Goal: Information Seeking & Learning: Learn about a topic

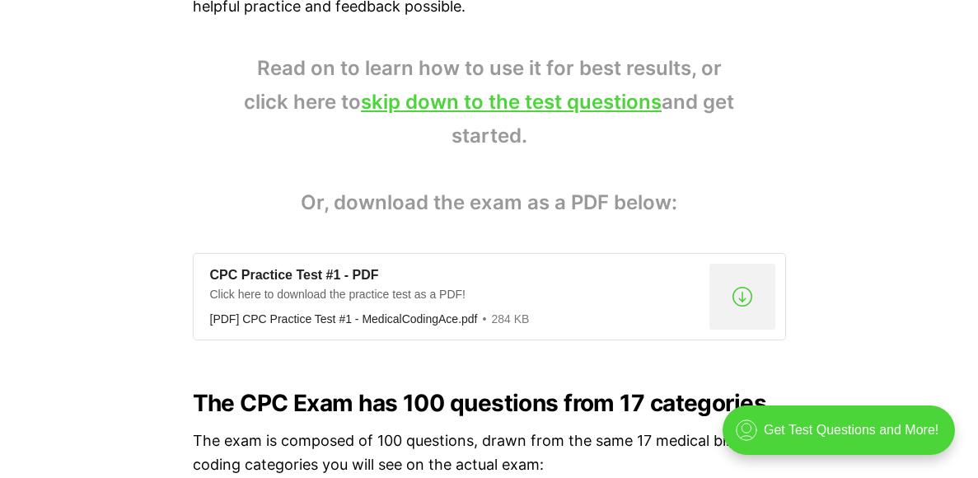
scroll to position [1188, 0]
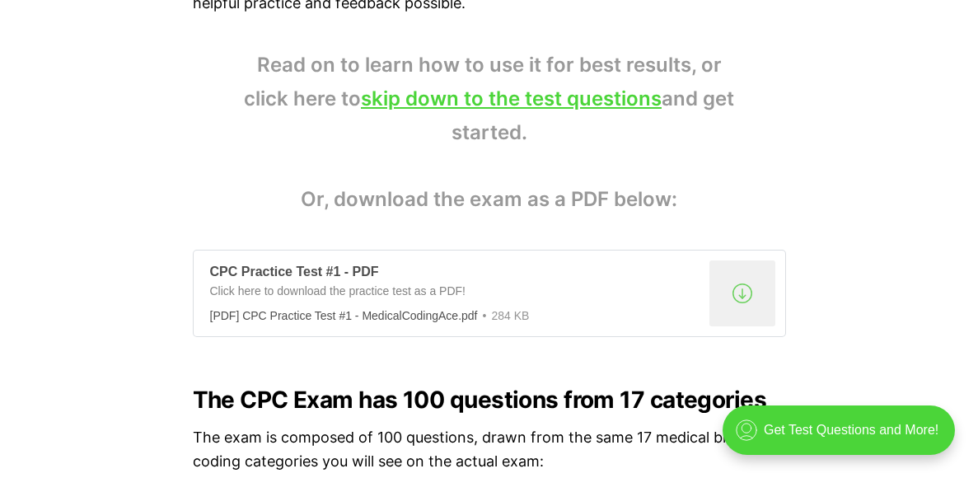
click at [744, 297] on div ".a{fill:none;stroke:currentColor;stroke-linecap:round;stroke-linejoin:round;str…" at bounding box center [743, 293] width 66 height 66
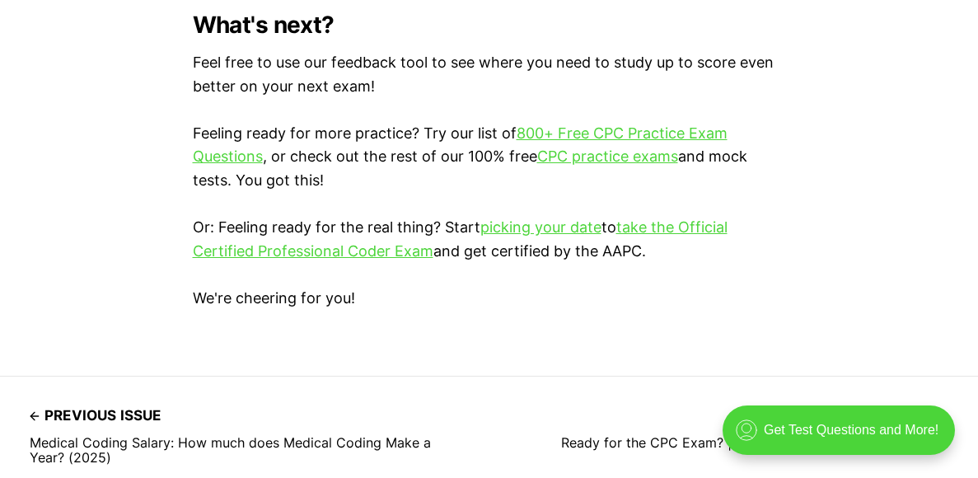
scroll to position [4890, 0]
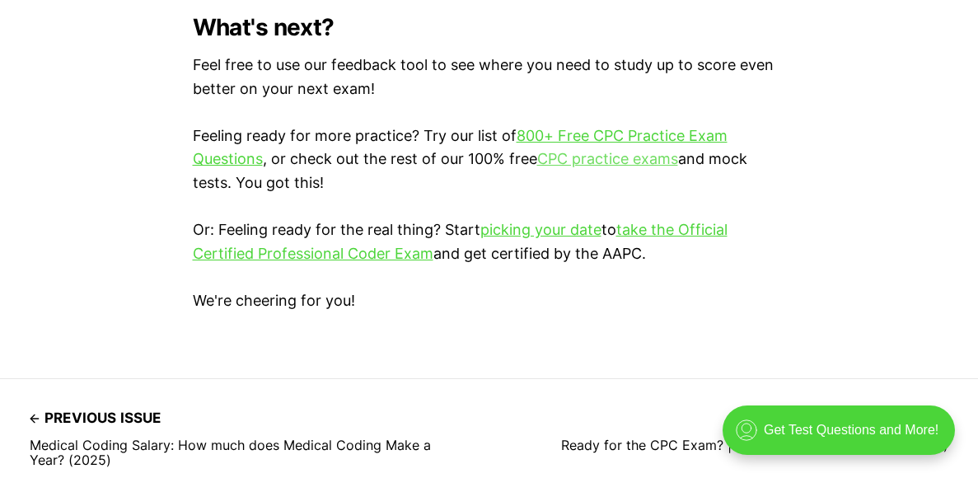
click at [589, 157] on link "CPC practice exams" at bounding box center [607, 158] width 141 height 17
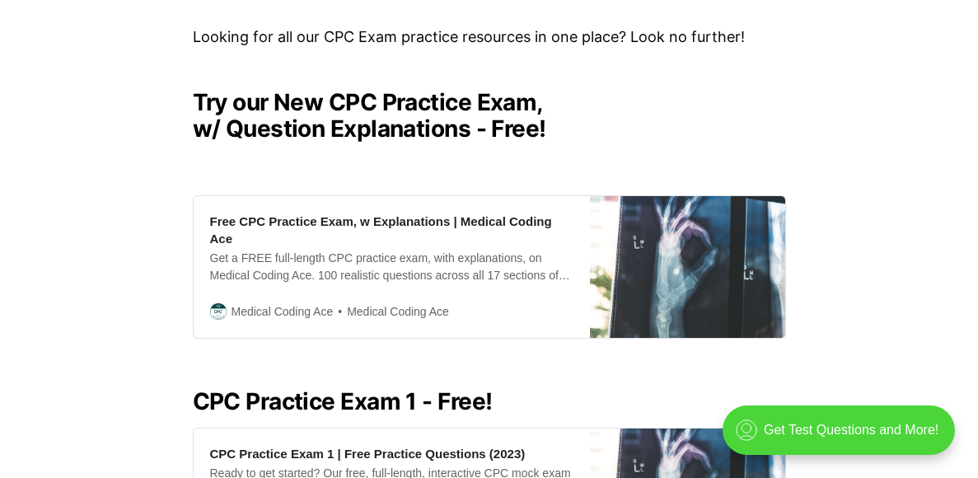
scroll to position [391, 0]
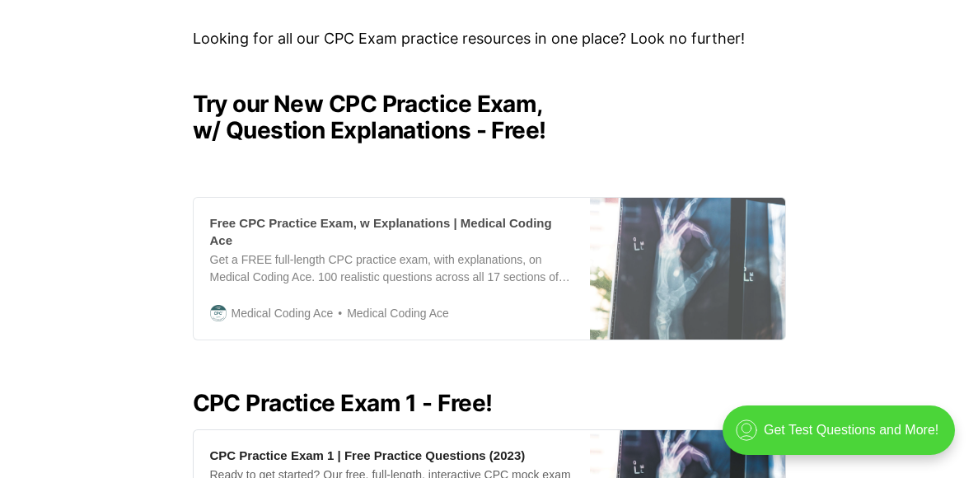
click at [430, 255] on div "Get a FREE full-length CPC practice exam, with explanations, on Medical Coding …" at bounding box center [391, 268] width 363 height 35
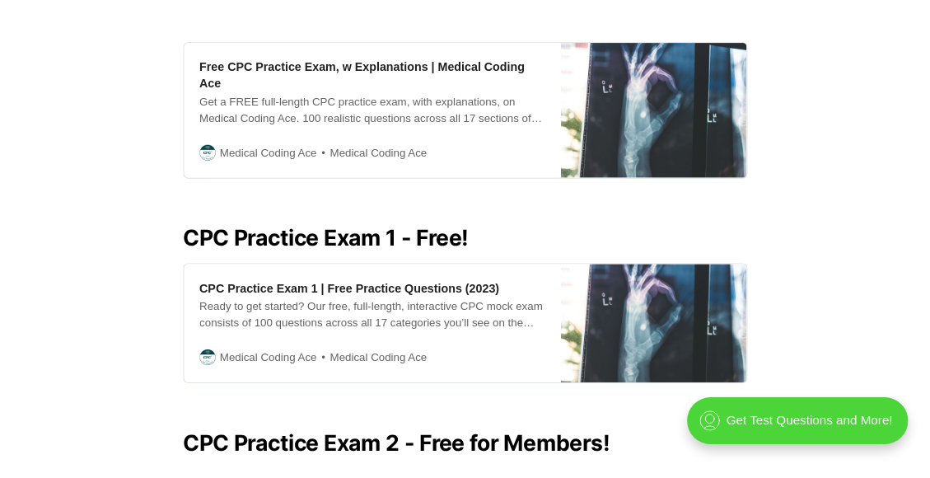
scroll to position [574, 0]
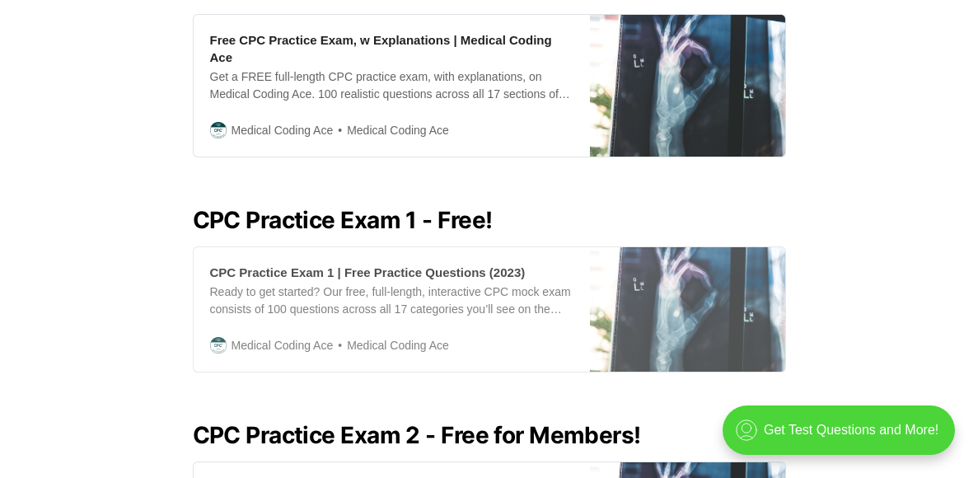
click at [428, 284] on div "Ready to get started? Our free, full-length, interactive CPC mock exam consists…" at bounding box center [391, 301] width 363 height 35
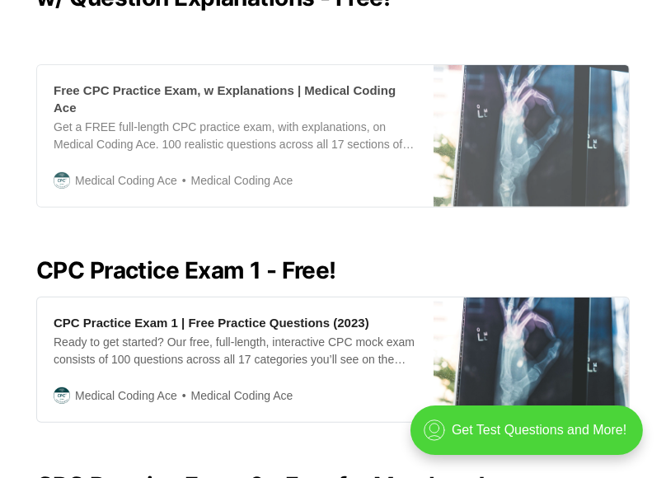
scroll to position [491, 0]
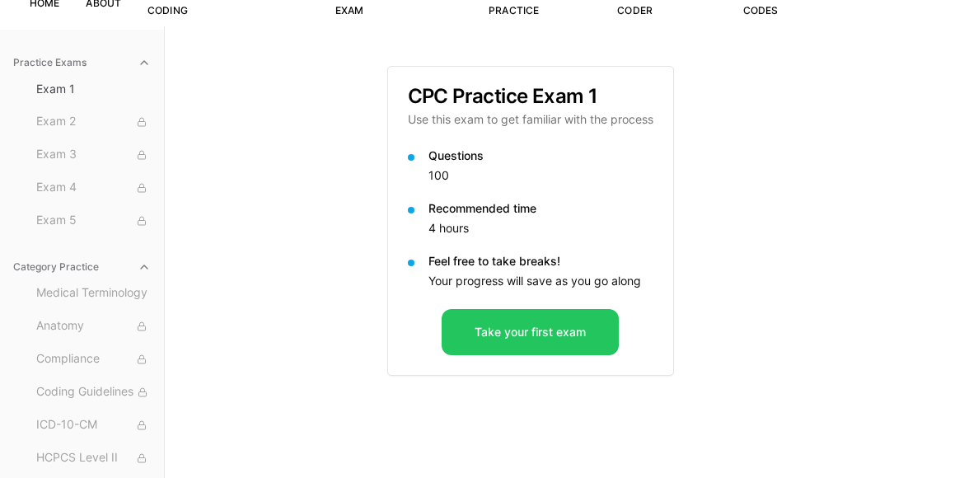
scroll to position [167, 0]
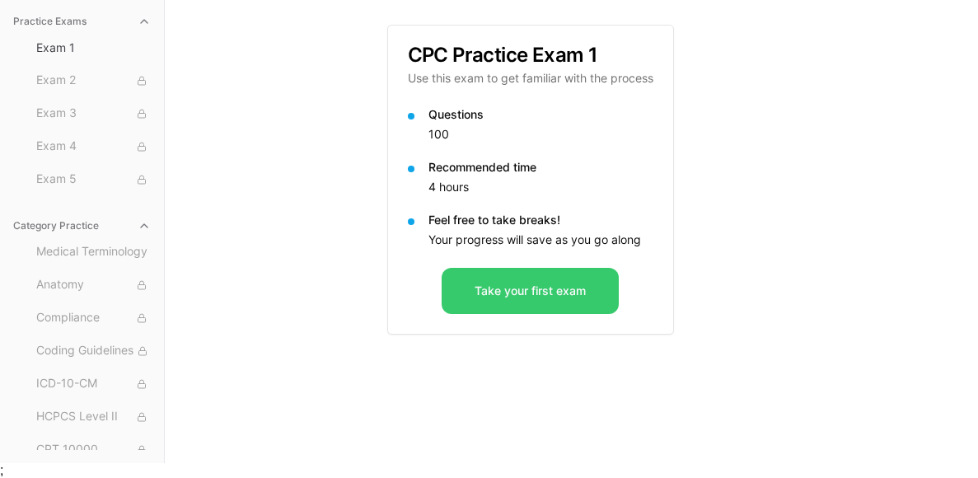
click at [506, 302] on button "Take your first exam" at bounding box center [530, 291] width 177 height 46
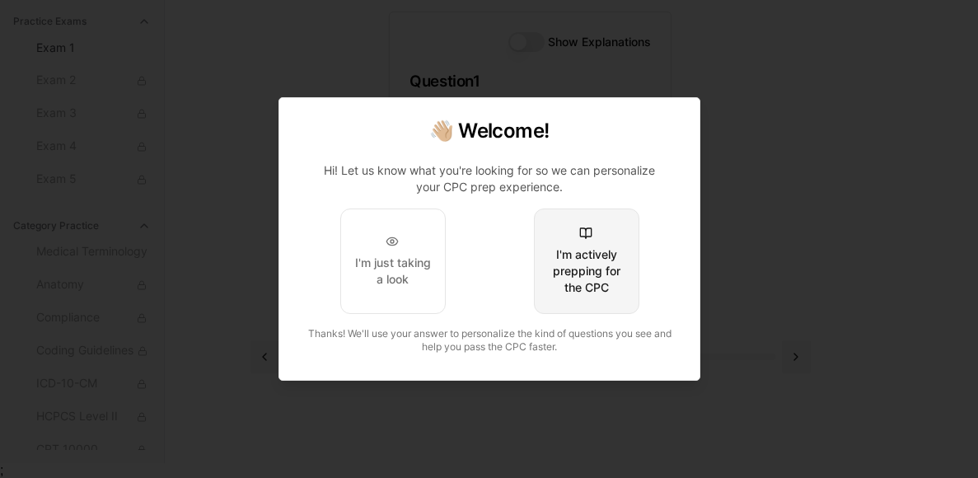
click at [563, 278] on div "I'm actively prepping for the CPC" at bounding box center [585, 270] width 77 height 49
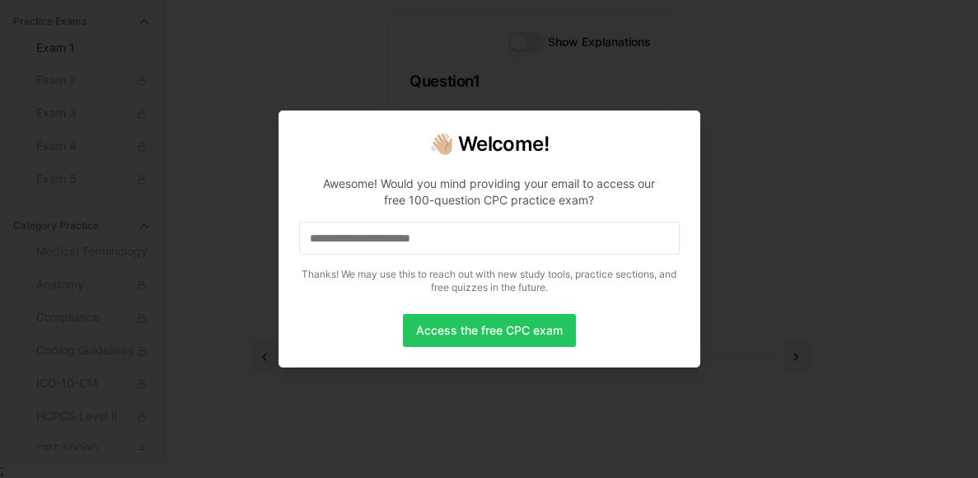
click at [513, 235] on input at bounding box center [489, 238] width 381 height 33
click at [504, 335] on button "Access the free CPC exam" at bounding box center [489, 330] width 173 height 33
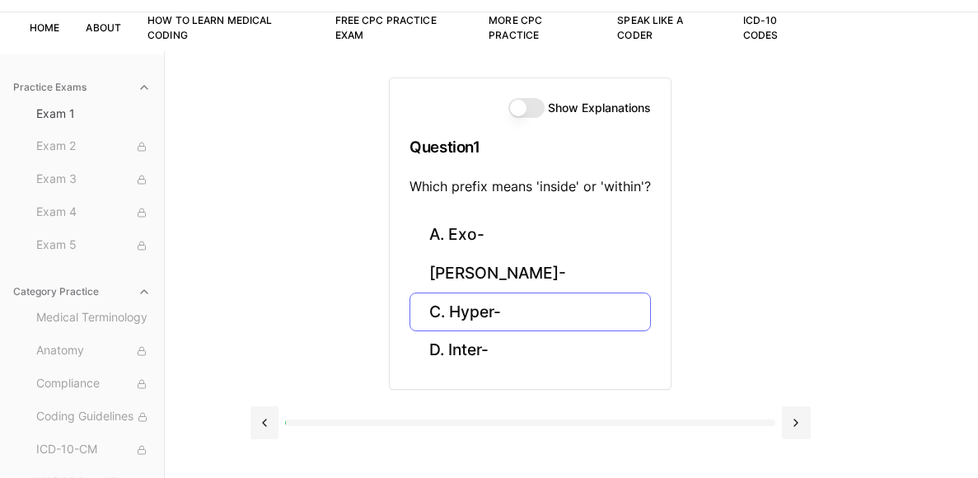
scroll to position [0, 0]
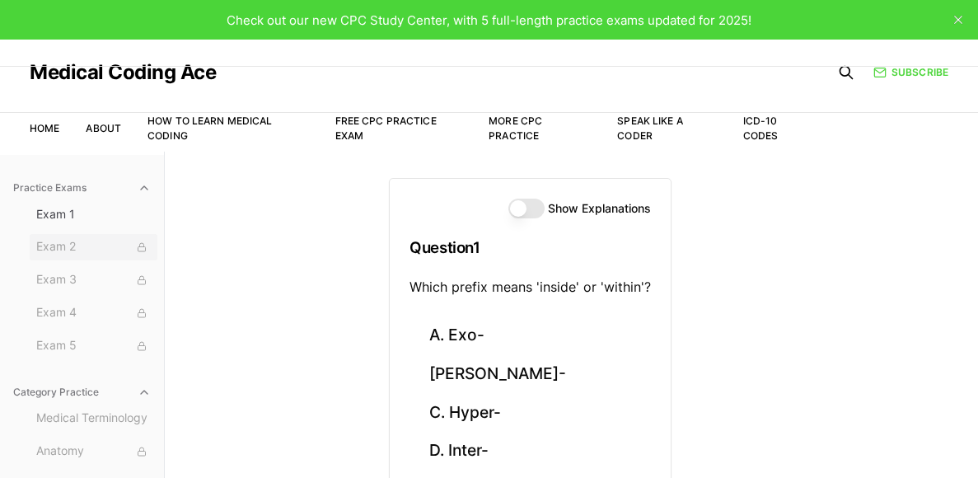
click at [49, 238] on span "Exam 2" at bounding box center [93, 247] width 115 height 18
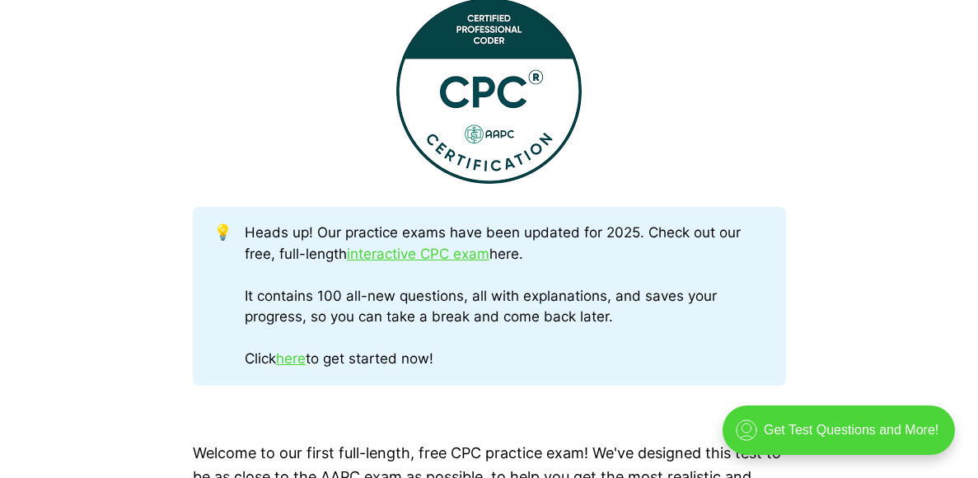
scroll to position [716, 0]
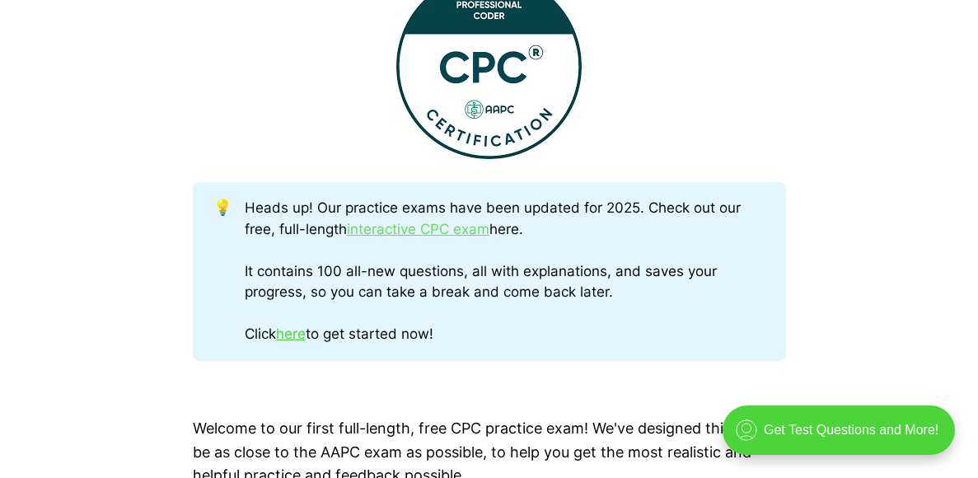
click at [437, 234] on link "interactive CPC exam" at bounding box center [418, 229] width 143 height 16
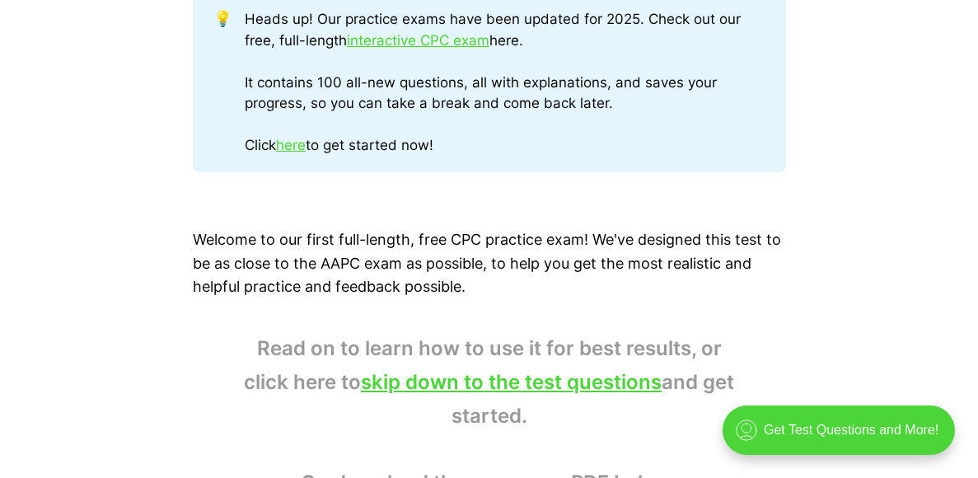
scroll to position [0, 0]
